Goal: Transaction & Acquisition: Purchase product/service

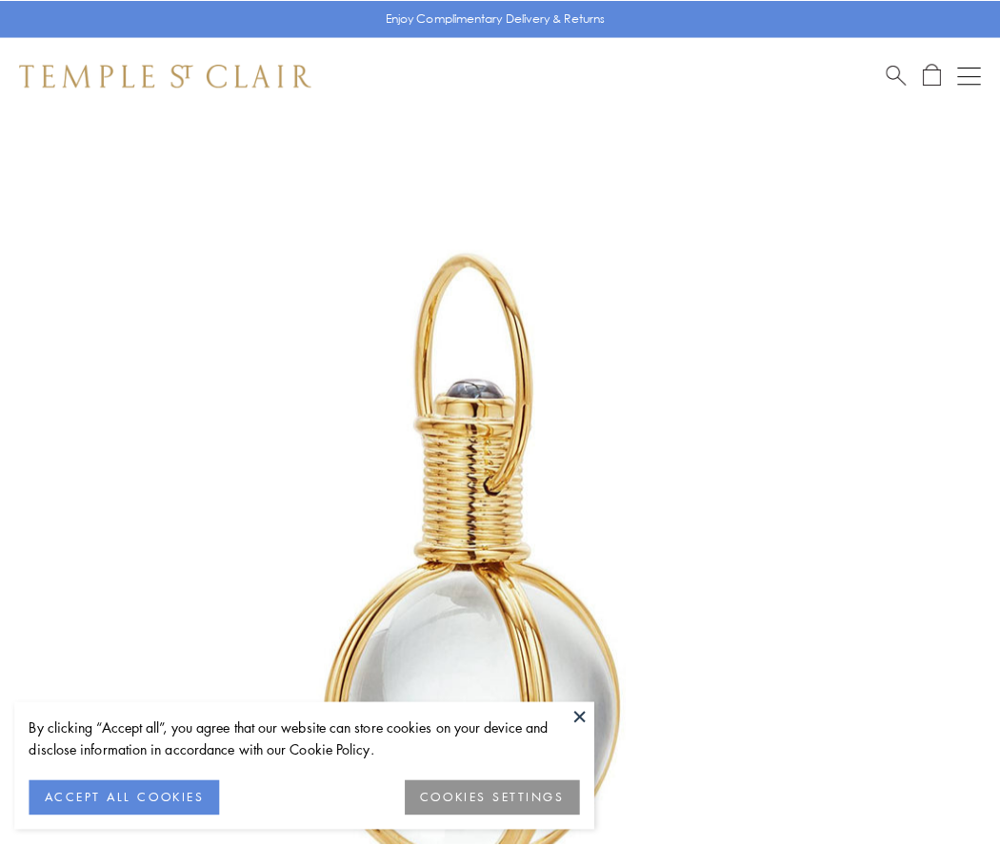
scroll to position [497, 0]
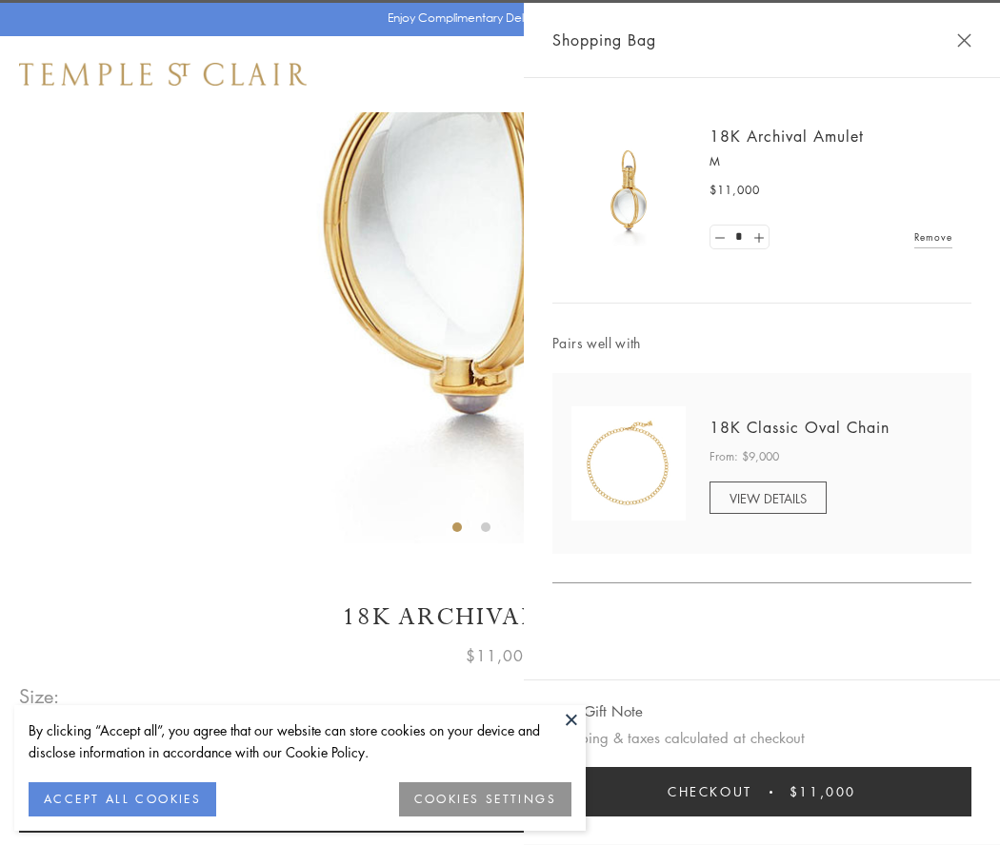
click at [762, 792] on button "Checkout $11,000" at bounding box center [761, 792] width 419 height 50
